Goal: Task Accomplishment & Management: Complete application form

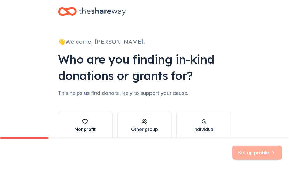
click at [87, 123] on div "button" at bounding box center [85, 122] width 21 height 6
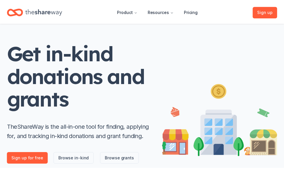
scroll to position [117, 0]
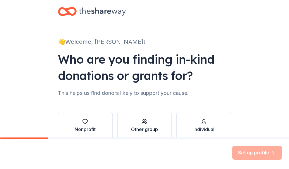
click at [142, 126] on div "Other group" at bounding box center [144, 129] width 27 height 7
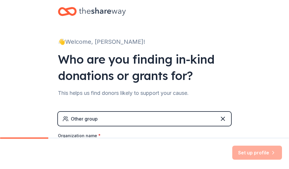
click at [257, 152] on div "Set up profile" at bounding box center [257, 153] width 50 height 14
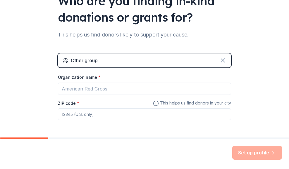
click at [222, 58] on icon at bounding box center [222, 60] width 7 height 7
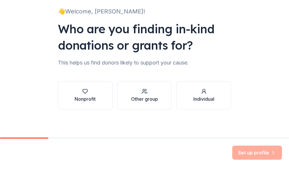
scroll to position [30, 0]
click at [206, 100] on div "Individual" at bounding box center [203, 99] width 21 height 7
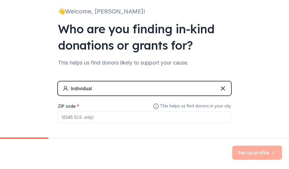
scroll to position [56, 0]
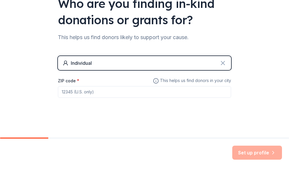
click at [221, 63] on icon at bounding box center [222, 63] width 7 height 7
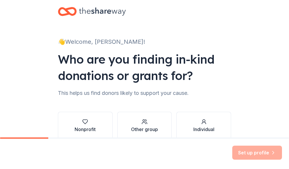
scroll to position [30, 0]
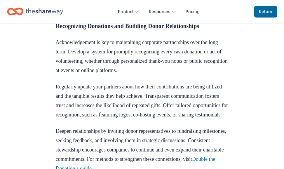
scroll to position [1316, 0]
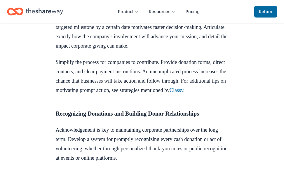
click at [15, 10] on icon "Home" at bounding box center [17, 11] width 9 height 6
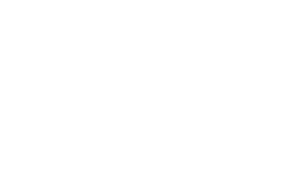
click at [23, 9] on body at bounding box center [144, 84] width 289 height 169
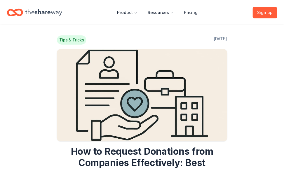
scroll to position [1316, 0]
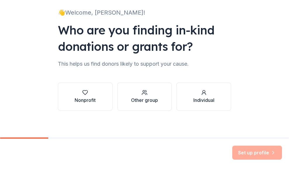
scroll to position [30, 0]
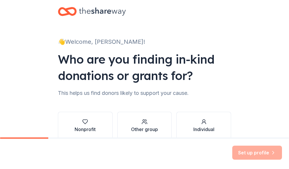
scroll to position [30, 0]
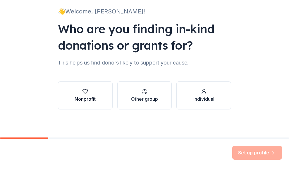
click at [83, 99] on div "Nonprofit" at bounding box center [85, 99] width 21 height 7
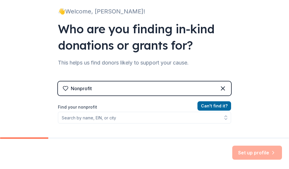
click at [226, 91] on div "Nonprofit" at bounding box center [144, 89] width 173 height 14
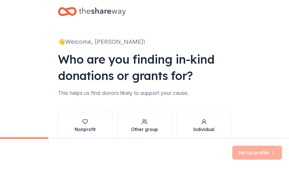
scroll to position [29, 0]
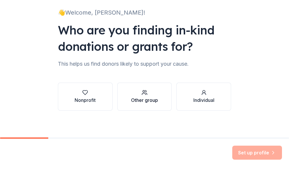
click at [144, 98] on div "Other group" at bounding box center [144, 100] width 27 height 7
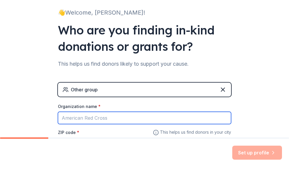
click at [112, 118] on input "Organization name *" at bounding box center [144, 118] width 173 height 12
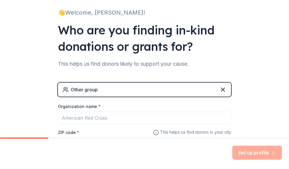
click at [252, 151] on div "Set up profile" at bounding box center [257, 153] width 50 height 14
click at [224, 90] on icon at bounding box center [222, 89] width 7 height 7
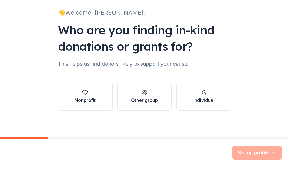
click at [258, 160] on div "Set up profile" at bounding box center [144, 154] width 289 height 30
click at [87, 102] on div "Nonprofit" at bounding box center [85, 100] width 21 height 7
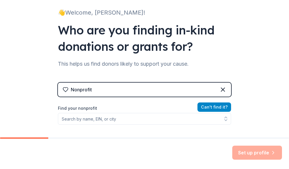
click at [217, 110] on button "Can ' t find it?" at bounding box center [214, 107] width 34 height 9
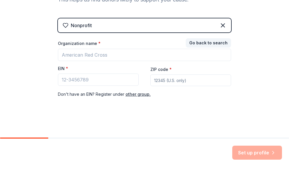
scroll to position [0, 0]
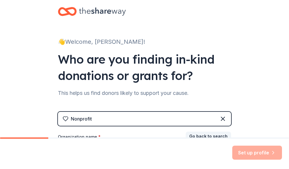
drag, startPoint x: 4, startPoint y: 32, endPoint x: 206, endPoint y: 34, distance: 202.0
click at [206, 34] on div "👋 Welcome, [PERSON_NAME]! Who are you finding in-kind donations or grants for? …" at bounding box center [144, 115] width 187 height 231
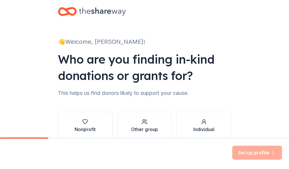
scroll to position [30, 0]
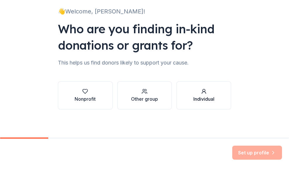
click at [202, 100] on div "Individual" at bounding box center [203, 99] width 21 height 7
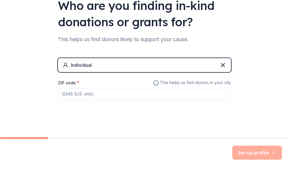
scroll to position [56, 0]
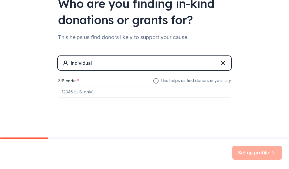
click at [174, 87] on input "ZIP code *" at bounding box center [144, 92] width 173 height 12
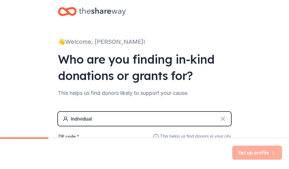
click at [221, 119] on icon at bounding box center [223, 119] width 4 height 4
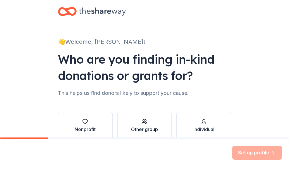
click at [135, 125] on div "Other group" at bounding box center [144, 126] width 27 height 14
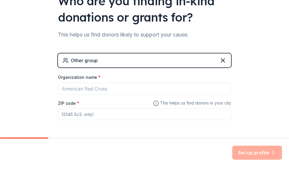
scroll to position [81, 0]
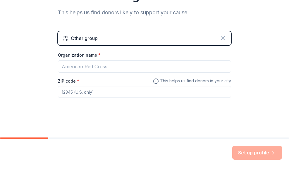
click at [222, 37] on icon at bounding box center [222, 38] width 7 height 7
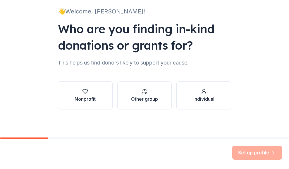
scroll to position [30, 0]
click at [198, 98] on div "Individual" at bounding box center [203, 99] width 21 height 7
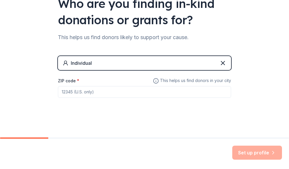
scroll to position [0, 0]
